Goal: Task Accomplishment & Management: Manage account settings

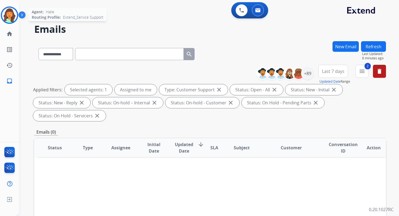
click at [9, 12] on img at bounding box center [9, 15] width 15 height 15
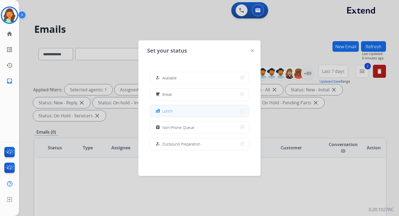
click at [169, 109] on span "Lunch" at bounding box center [167, 111] width 10 height 6
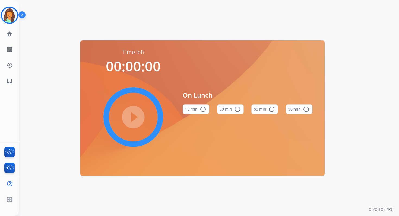
click at [272, 109] on mat-icon "radio_button_unchecked" at bounding box center [271, 109] width 7 height 7
click at [133, 119] on mat-icon "play_circle_filled" at bounding box center [133, 117] width 7 height 7
